Goal: Check status: Check status

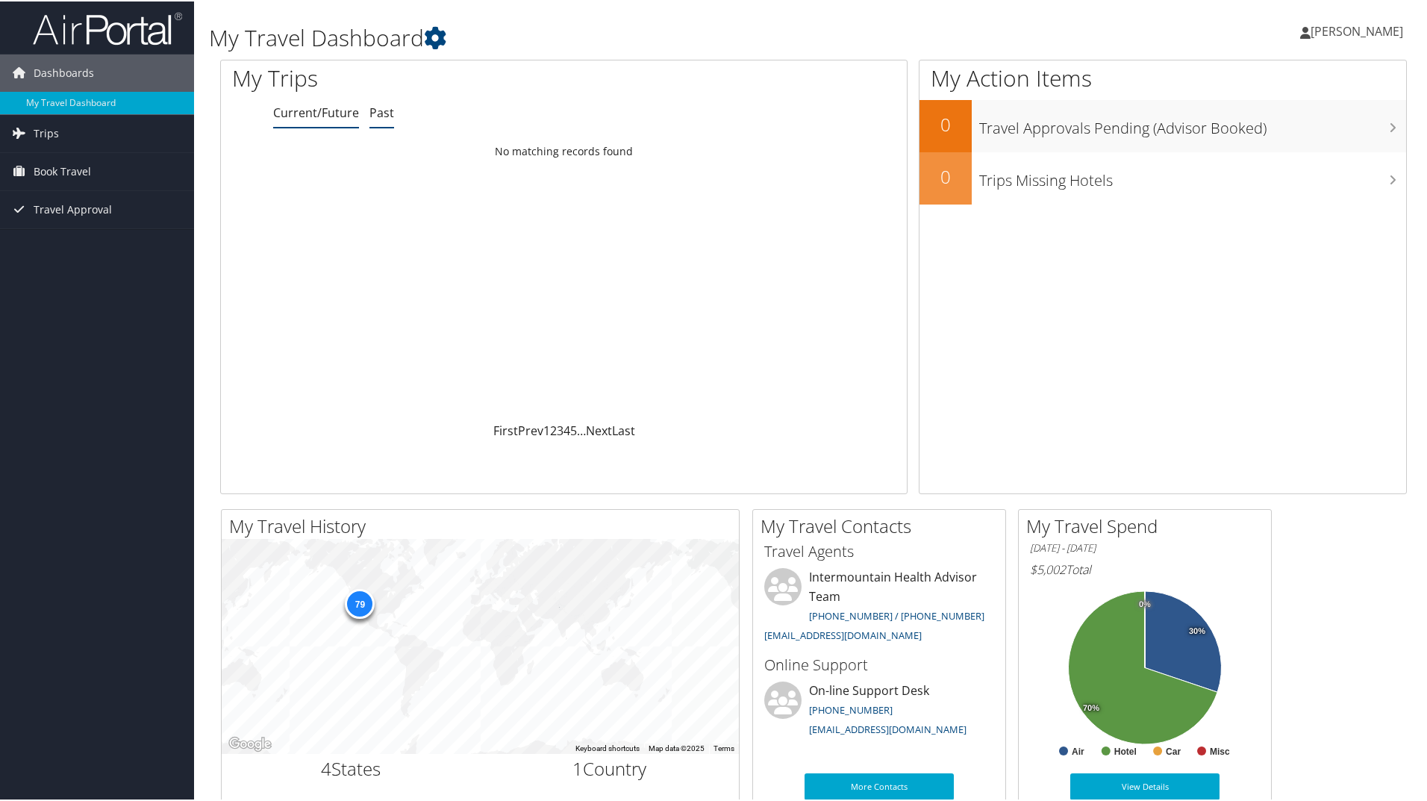
click at [378, 114] on link "Past" at bounding box center [382, 111] width 25 height 16
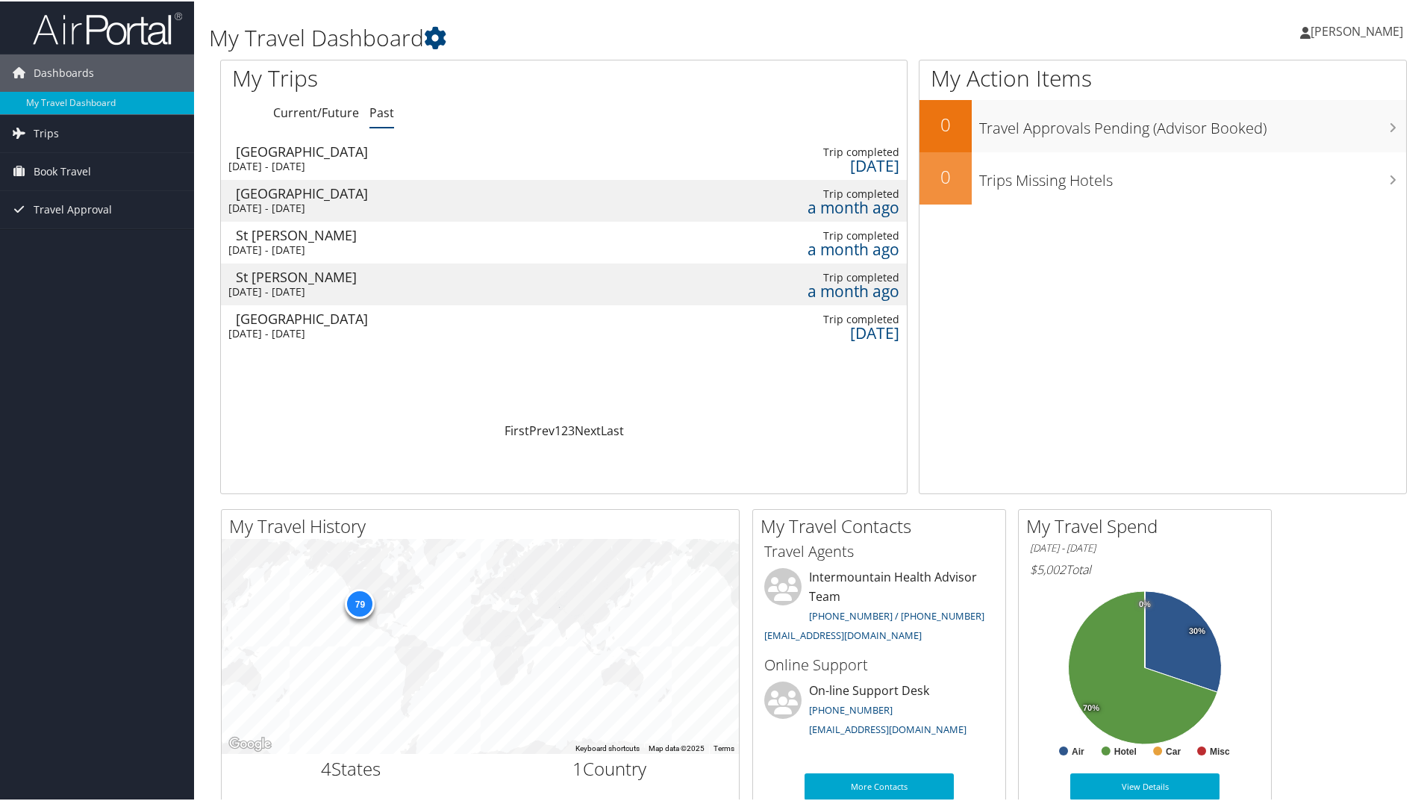
click at [293, 196] on div "Las Vegas" at bounding box center [315, 191] width 159 height 13
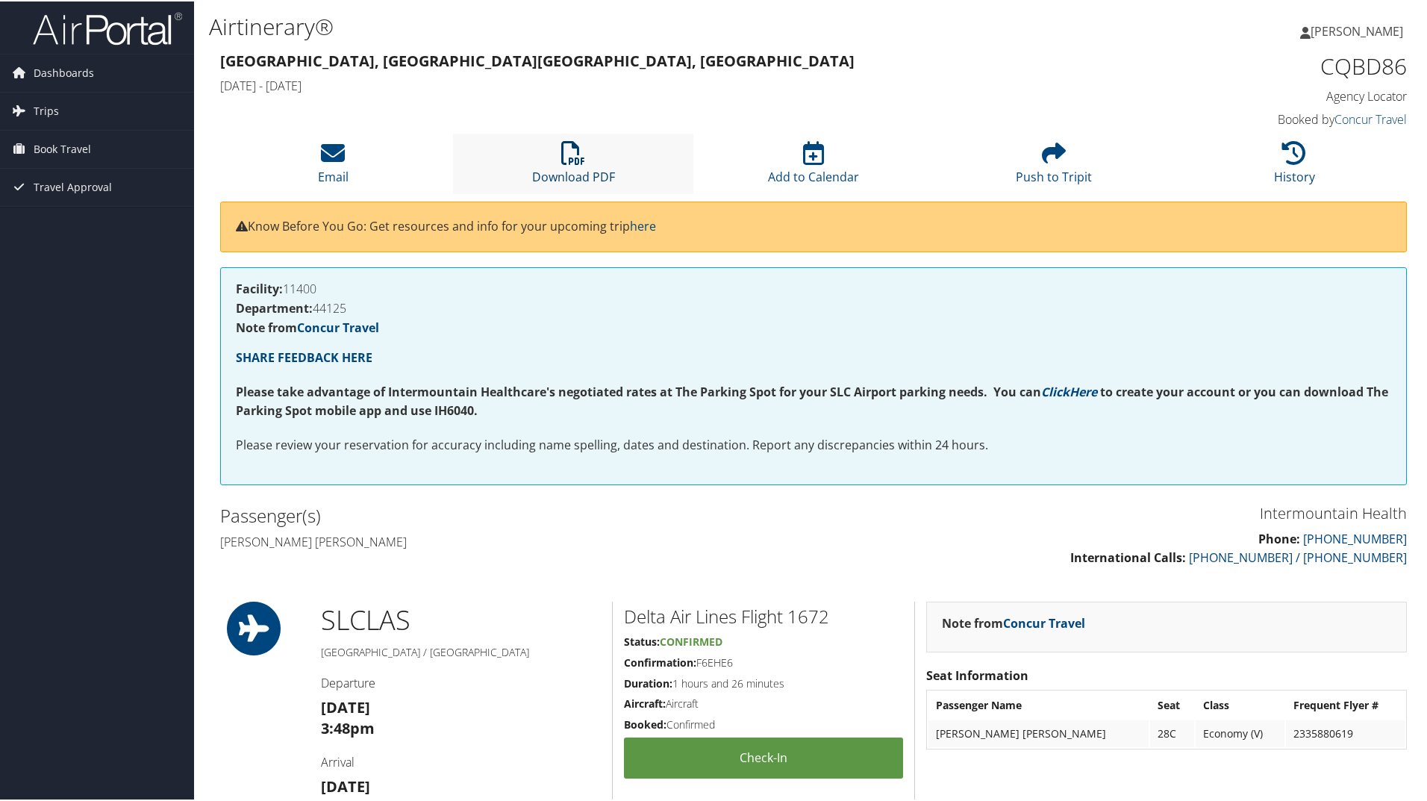
click at [567, 161] on icon at bounding box center [573, 152] width 24 height 24
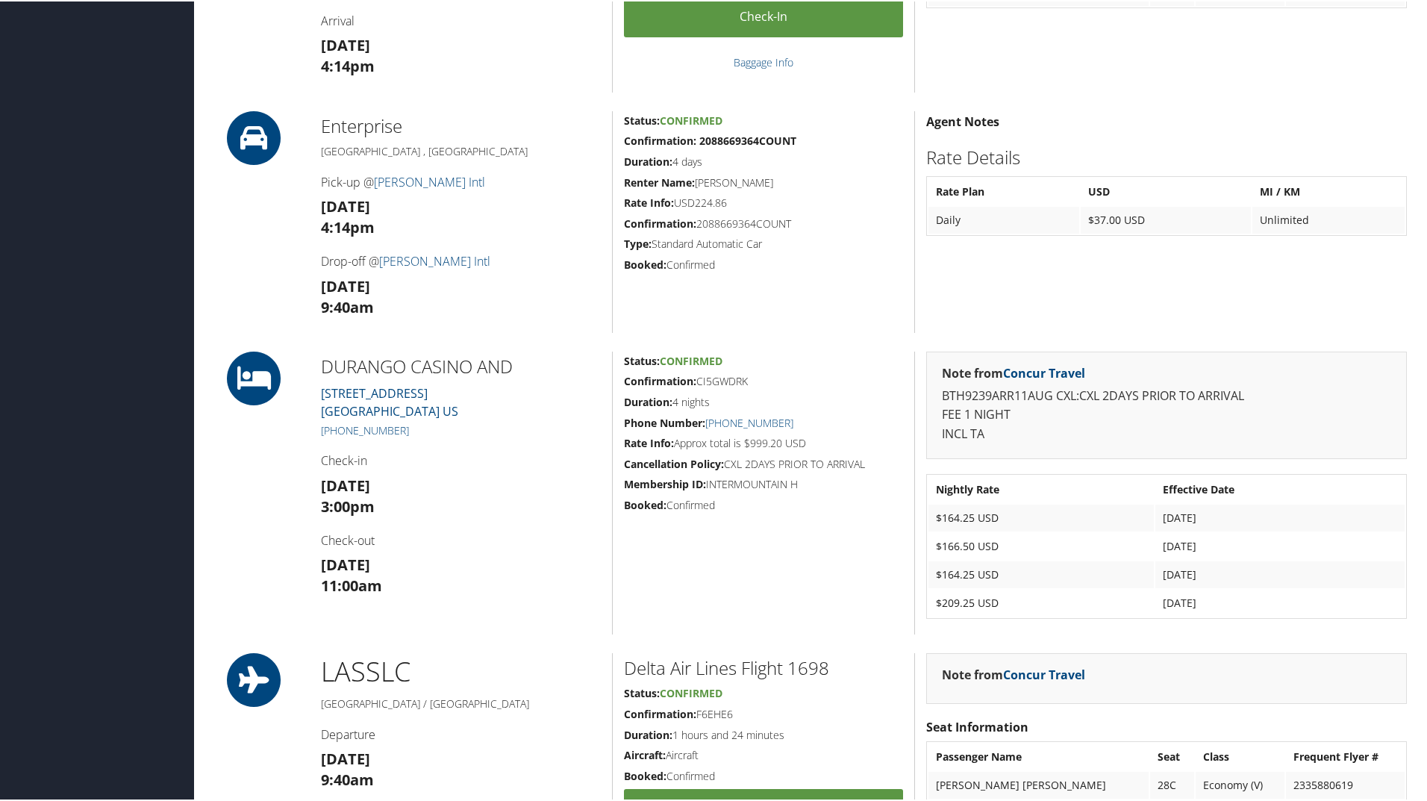
scroll to position [747, 0]
